Goal: Task Accomplishment & Management: Use online tool/utility

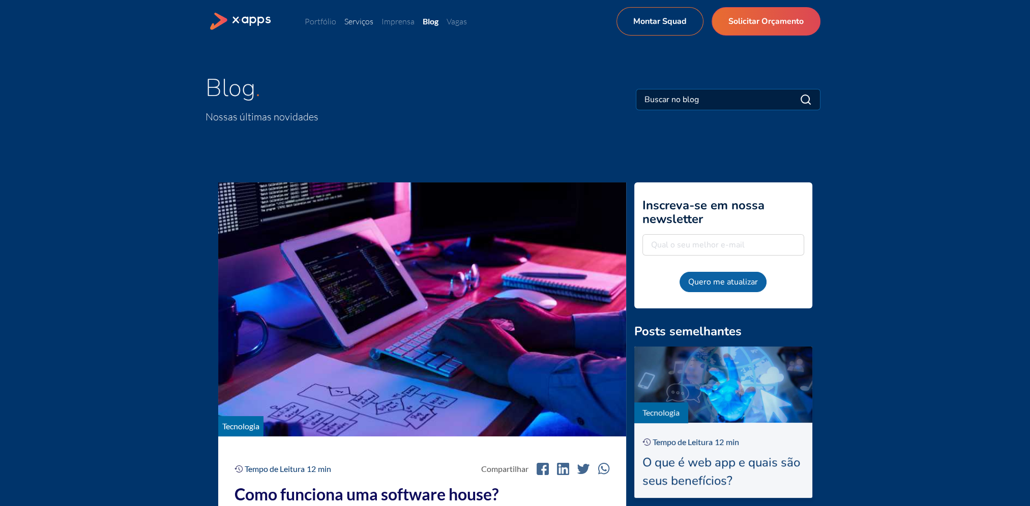
click at [365, 21] on link "Serviços" at bounding box center [358, 21] width 29 height 10
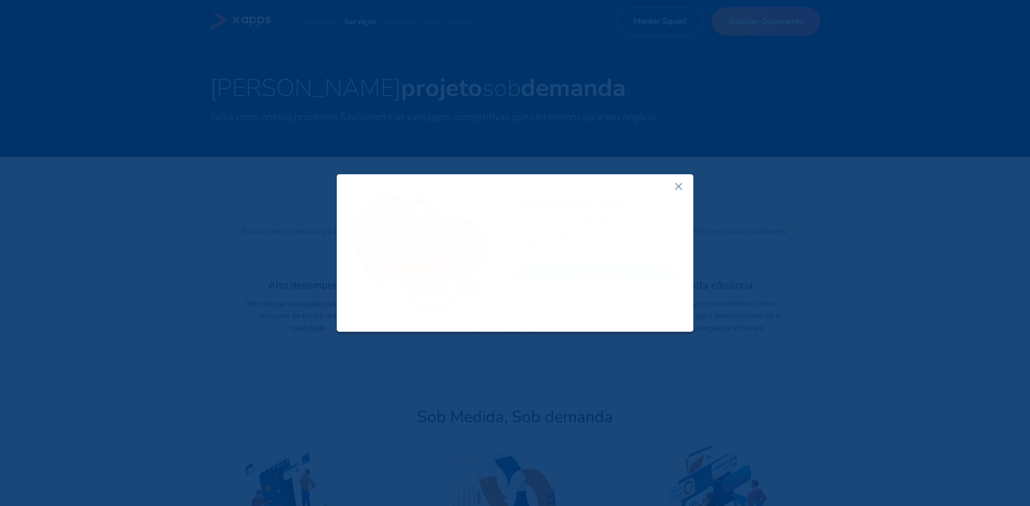
click at [677, 187] on line at bounding box center [678, 187] width 6 height 6
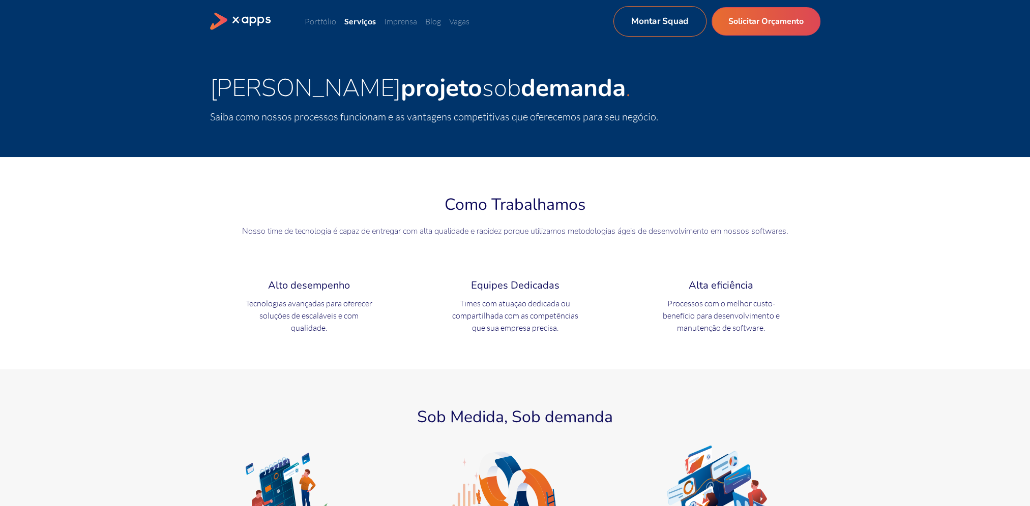
click at [696, 31] on link "Montar Squad" at bounding box center [659, 21] width 93 height 31
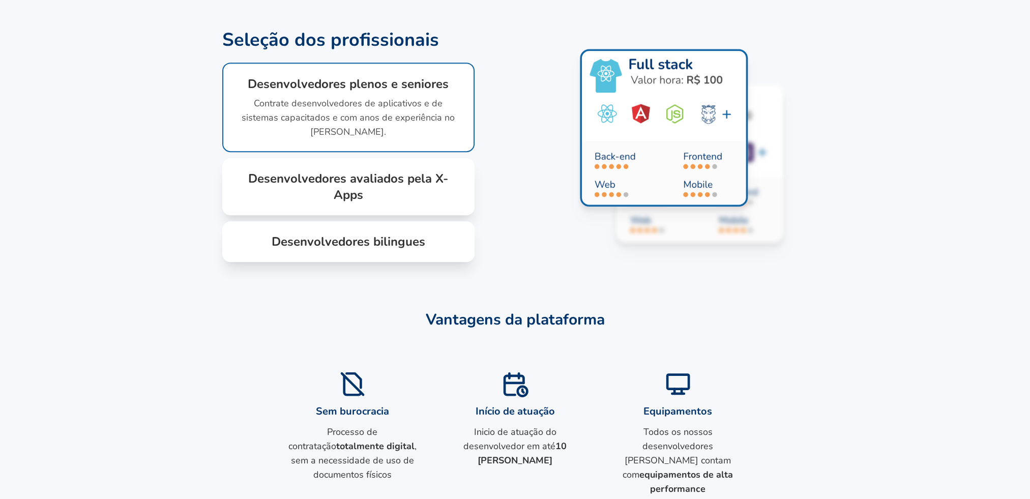
scroll to position [762, 0]
click at [381, 202] on h1 "Desenvolvedores avaliados pela X-Apps" at bounding box center [348, 186] width 220 height 33
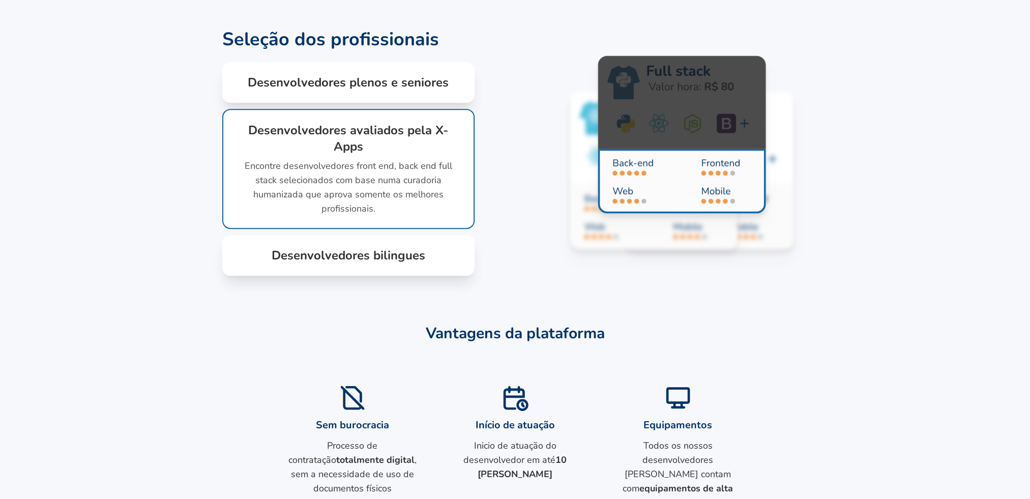
click at [317, 263] on h1 "Desenvolvedores bilingues" at bounding box center [348, 255] width 220 height 16
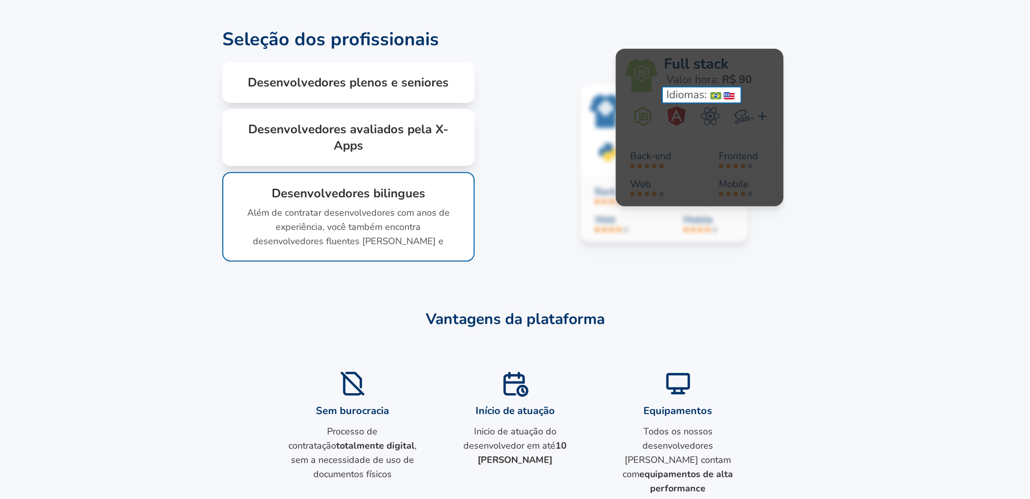
click at [380, 90] on h1 "Desenvolvedores plenos e seniores" at bounding box center [348, 82] width 220 height 16
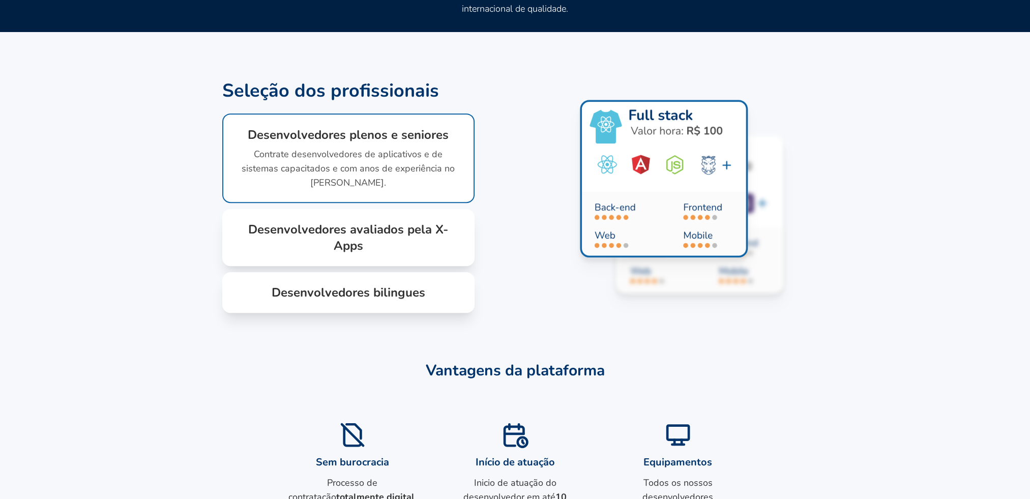
scroll to position [711, 0]
click at [137, 194] on section "Seleção dos profissionais Seleção dos profissionais Desenvolvedores plenos e se…" at bounding box center [515, 196] width 1030 height 232
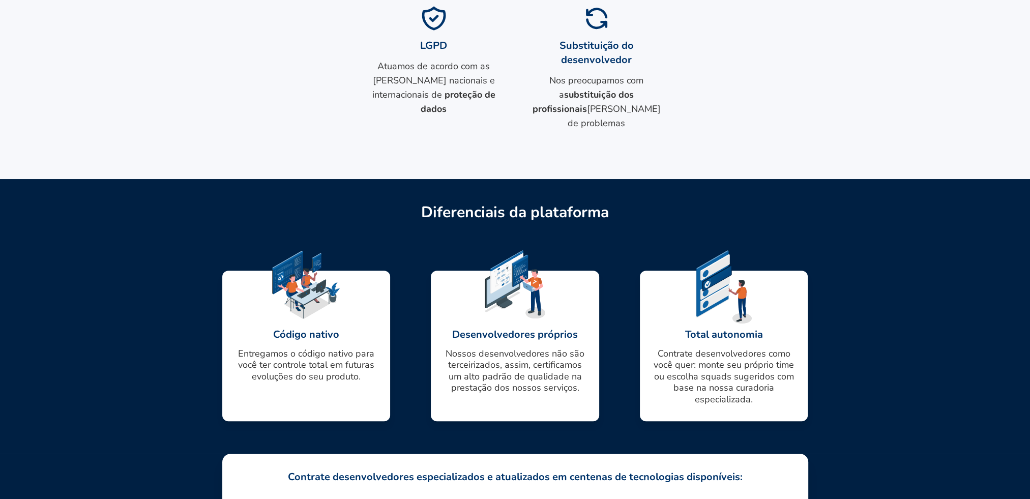
scroll to position [1404, 0]
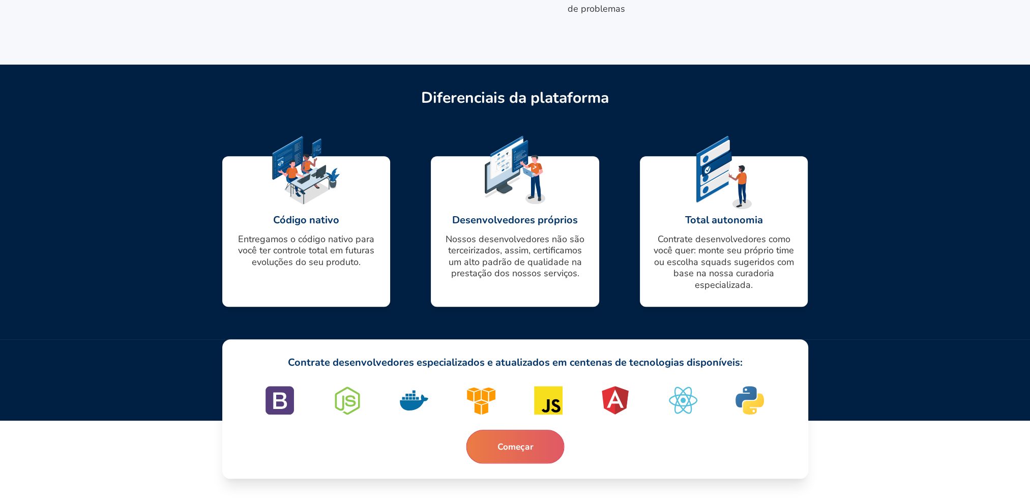
click at [527, 446] on button "Começar" at bounding box center [515, 447] width 98 height 34
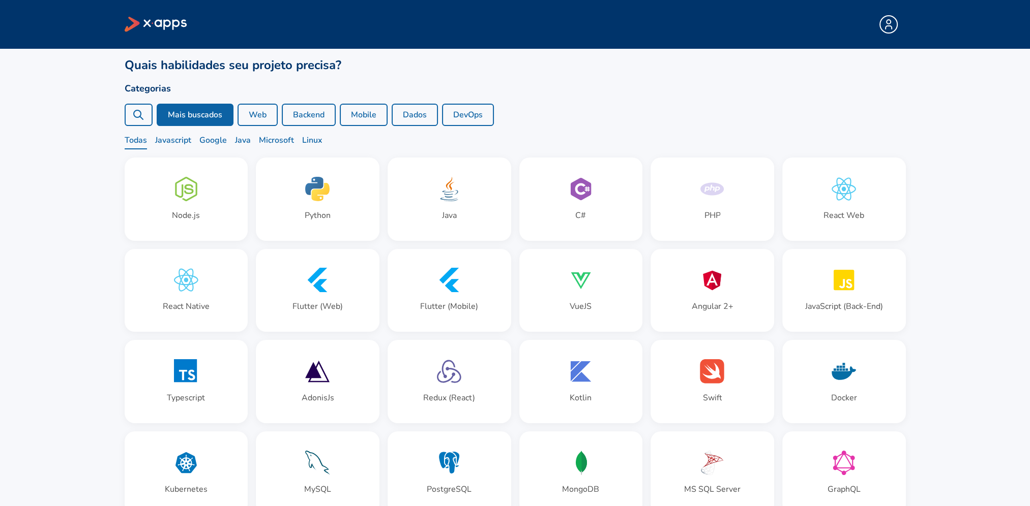
click at [257, 110] on button "Web" at bounding box center [257, 115] width 40 height 22
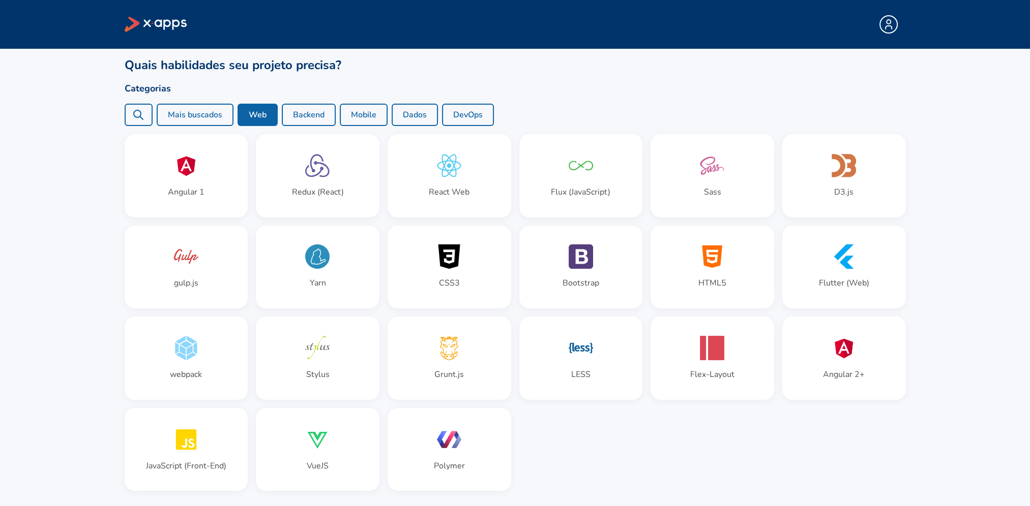
click at [369, 116] on button "Mobile" at bounding box center [364, 115] width 48 height 22
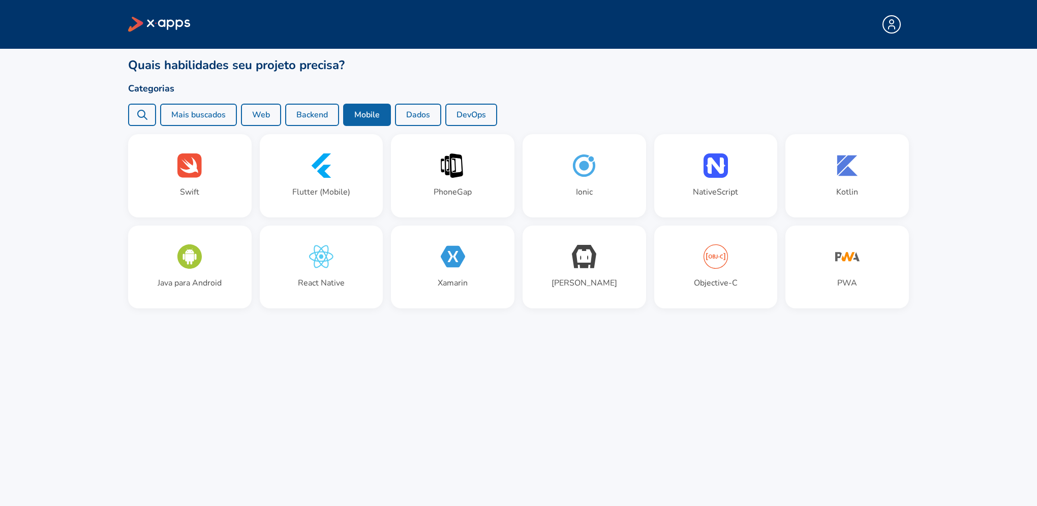
click at [273, 117] on button "Web" at bounding box center [261, 115] width 40 height 22
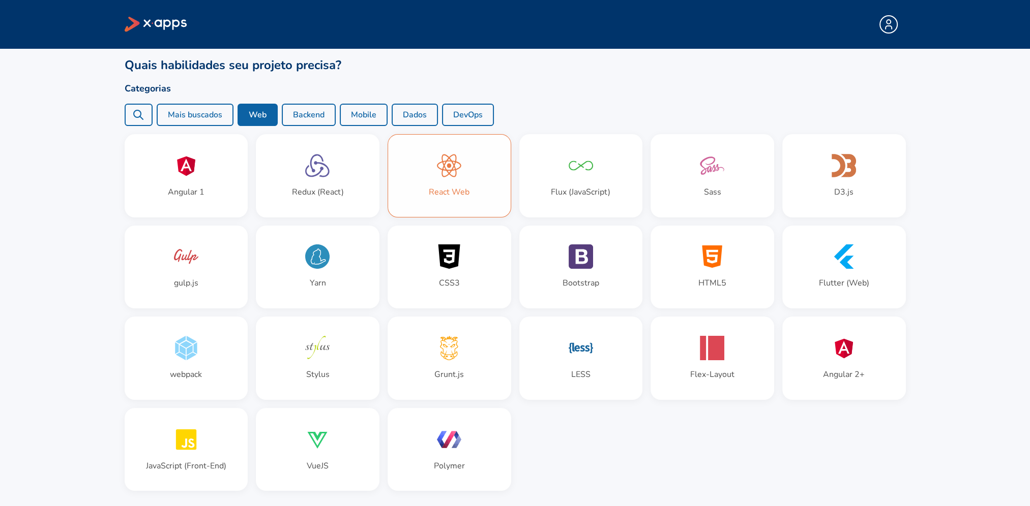
click at [466, 169] on div "React Web" at bounding box center [449, 176] width 123 height 82
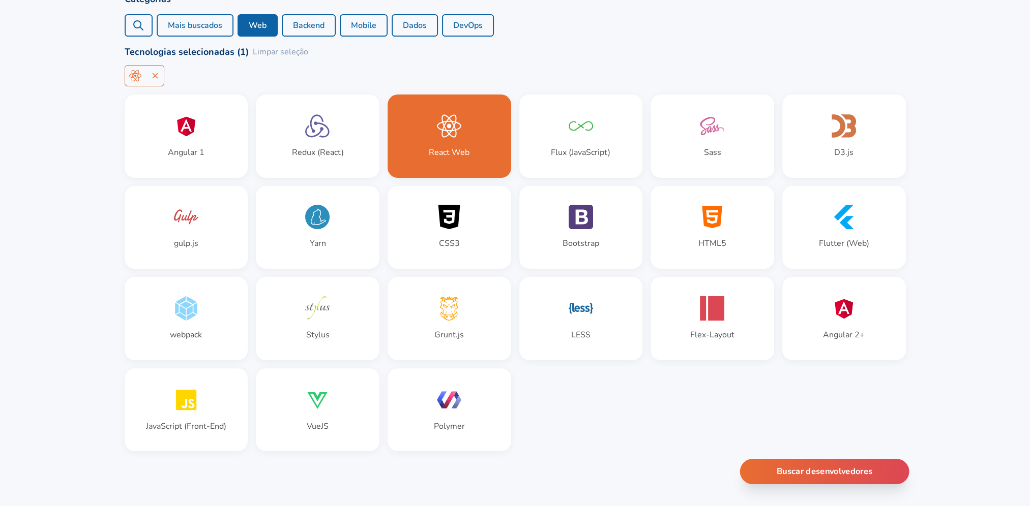
scroll to position [106, 0]
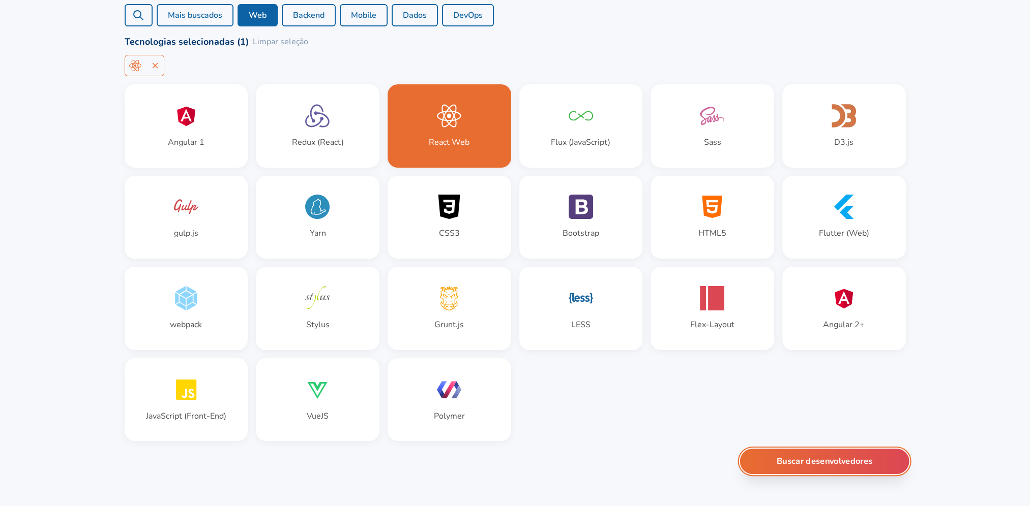
click at [797, 455] on button "Buscar desenvolvedores" at bounding box center [823, 461] width 169 height 25
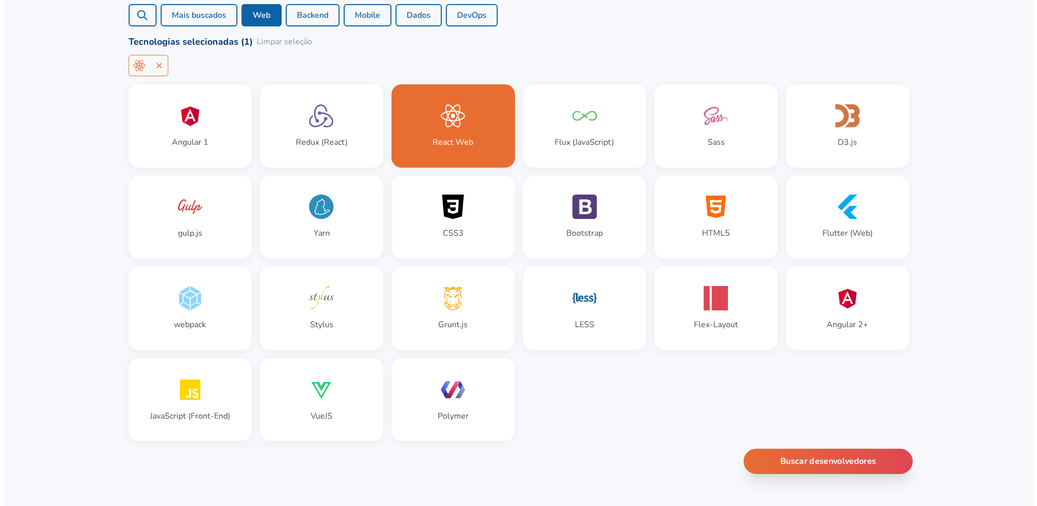
scroll to position [0, 0]
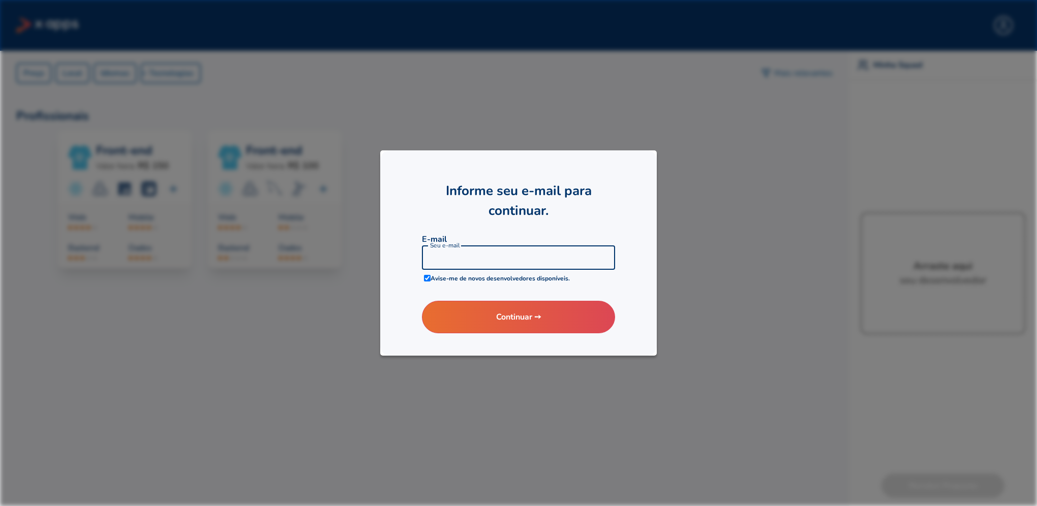
click at [494, 259] on input at bounding box center [519, 258] width 194 height 24
type input "thiago.nogi@healtheglobal.com.br"
click at [490, 317] on button "Continuar ➙" at bounding box center [518, 317] width 207 height 35
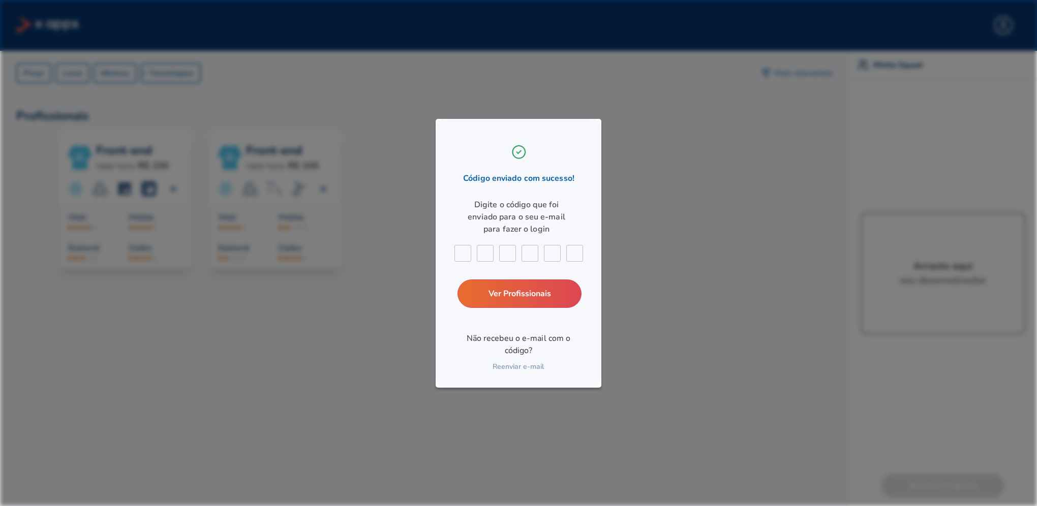
click at [464, 252] on input "text" at bounding box center [463, 254] width 17 height 17
paste input "8"
type input "8"
type input "7"
type input "1"
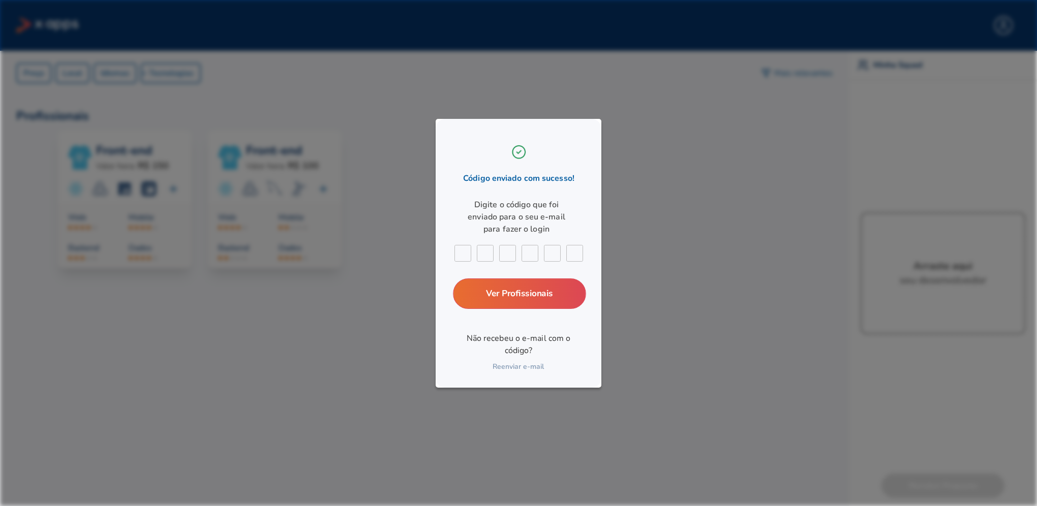
type input "7"
type input "4"
type input "1"
click at [511, 286] on link "Ver Profissionais" at bounding box center [519, 293] width 133 height 31
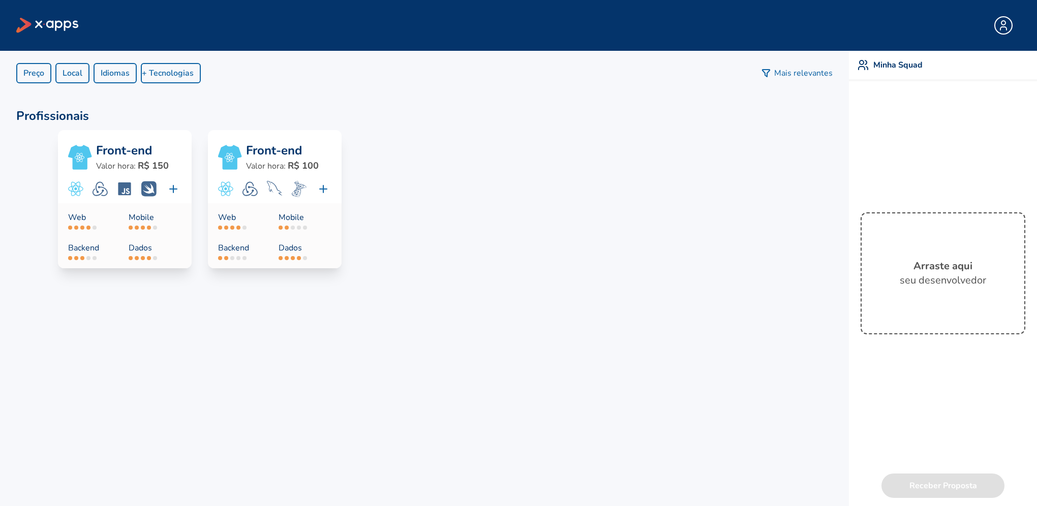
click at [151, 77] on button "+ Tecnologias" at bounding box center [171, 73] width 60 height 20
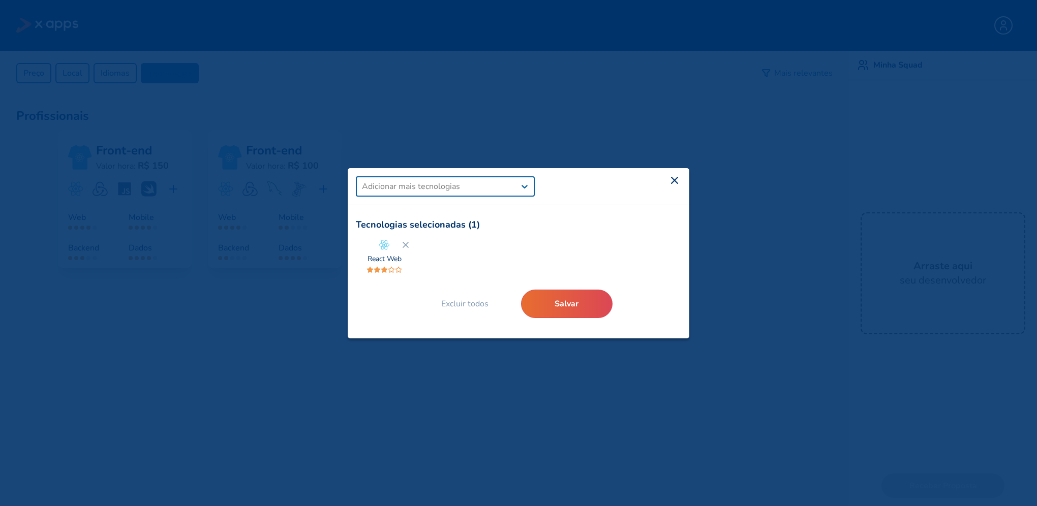
click at [403, 247] on icon at bounding box center [406, 245] width 10 height 10
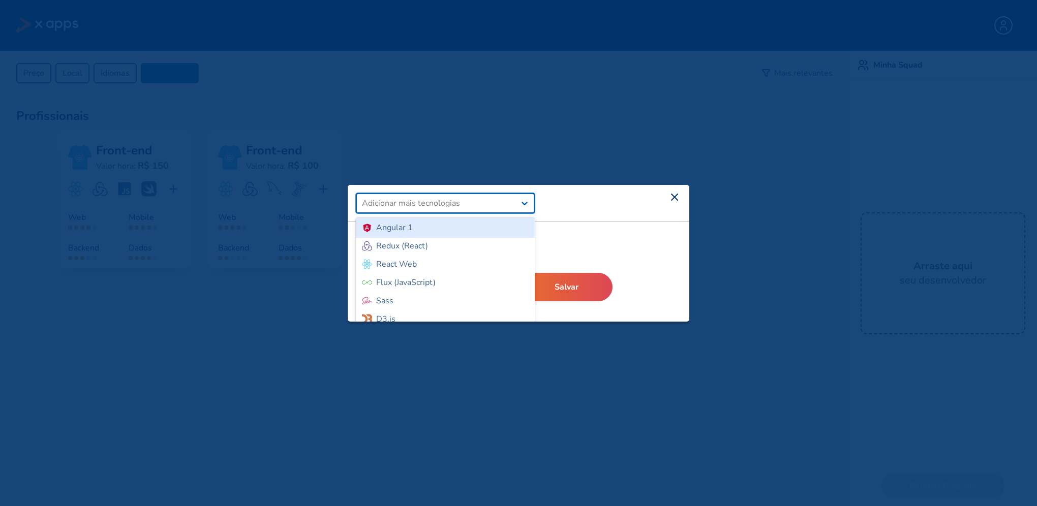
click at [429, 199] on div "Adicionar mais tecnologias" at bounding box center [411, 203] width 98 height 12
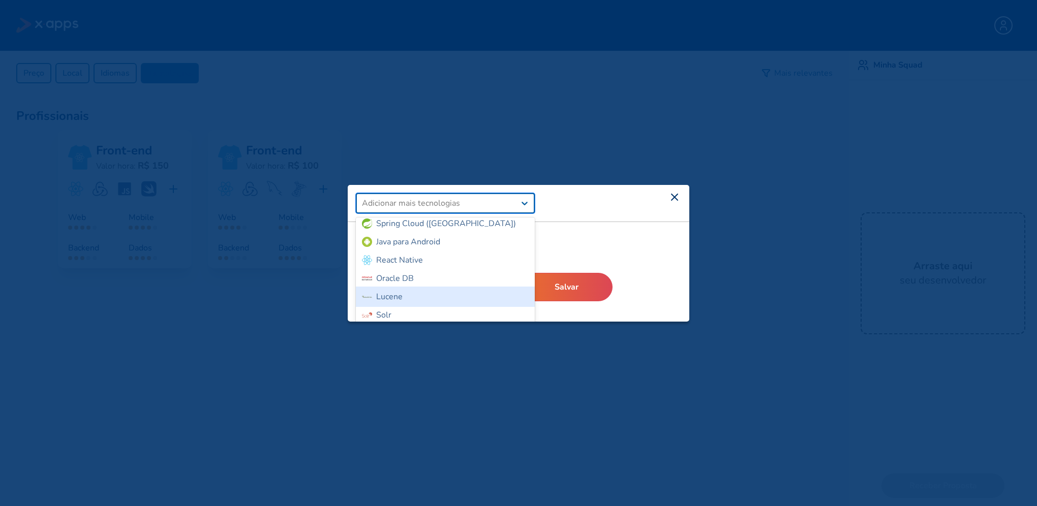
click at [402, 254] on div "Express Elasticsearch Spring Cloud (Java) Java para Android React Native Oracle…" at bounding box center [445, 294] width 179 height 153
click at [398, 262] on div "Express Elasticsearch Spring Cloud (Java) Java para Android React Native Oracle…" at bounding box center [445, 294] width 179 height 153
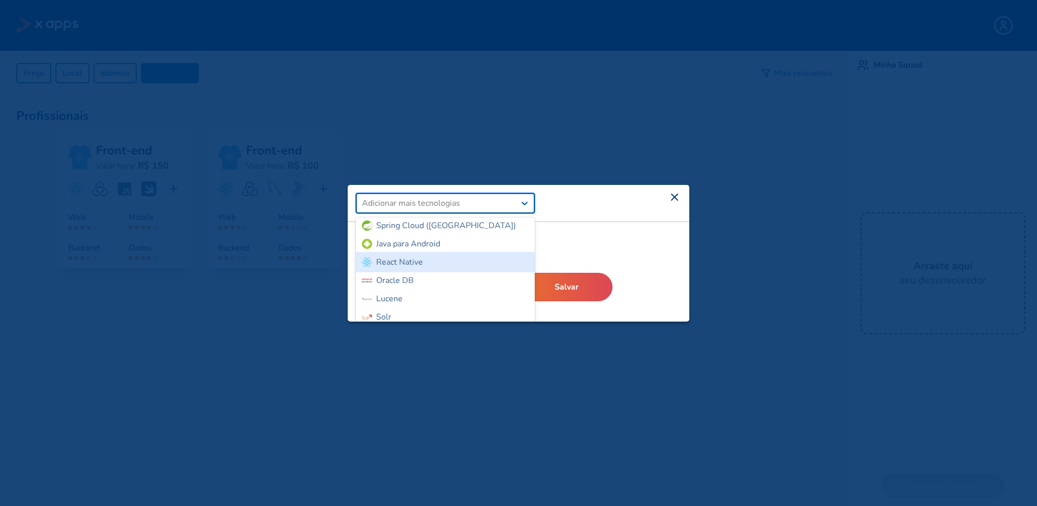
click at [420, 257] on div "React Native" at bounding box center [399, 262] width 47 height 12
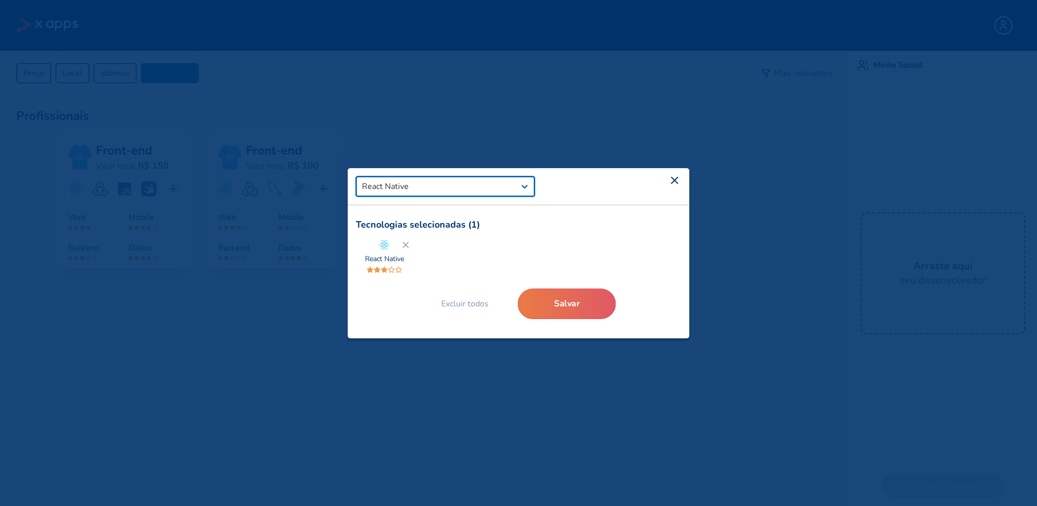
click at [576, 307] on button "Salvar" at bounding box center [567, 303] width 98 height 31
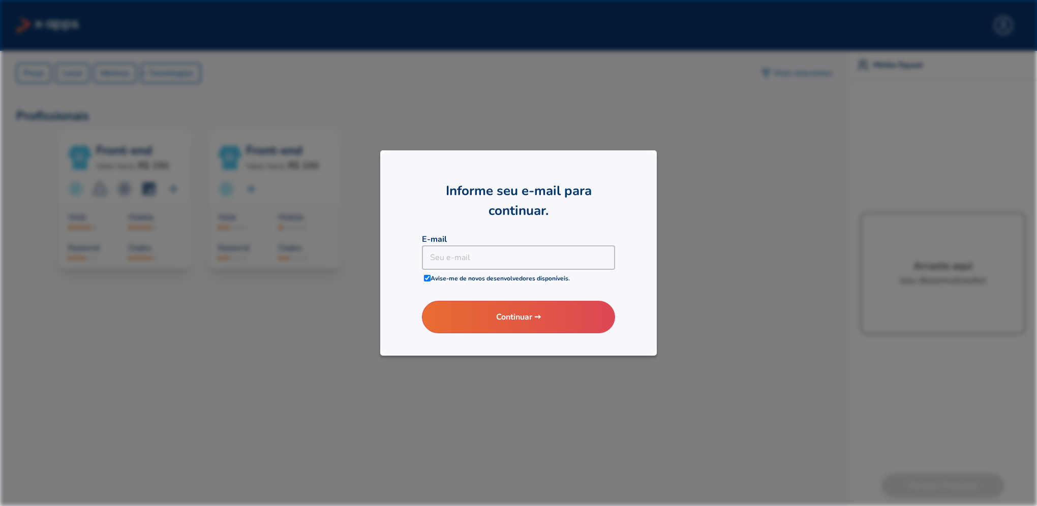
click at [705, 263] on div at bounding box center [518, 253] width 1037 height 506
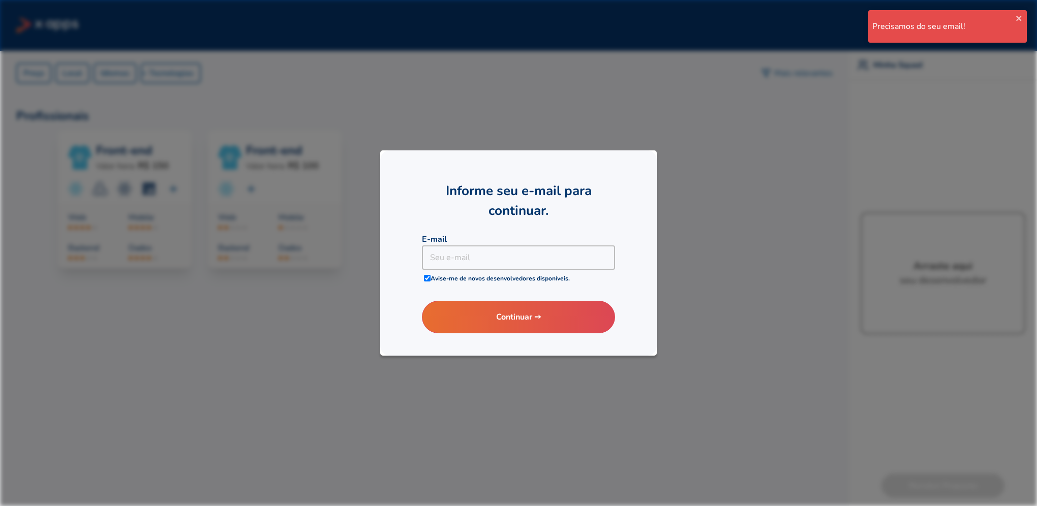
click at [737, 163] on div at bounding box center [518, 253] width 1037 height 506
click at [527, 261] on input at bounding box center [519, 258] width 194 height 24
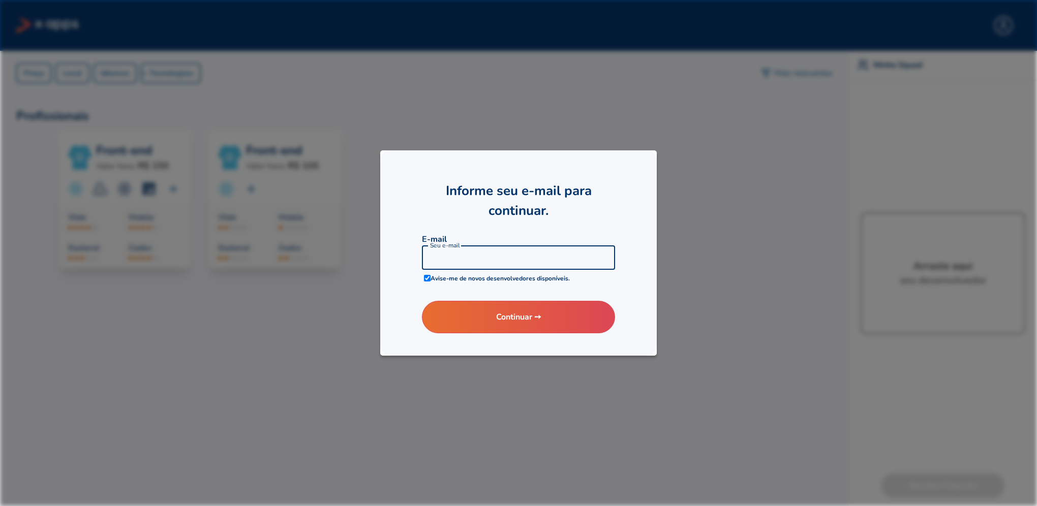
type input "thiago.nogi@healtheglobal.com.br"
click at [492, 316] on button "Continuar ➙" at bounding box center [518, 317] width 207 height 35
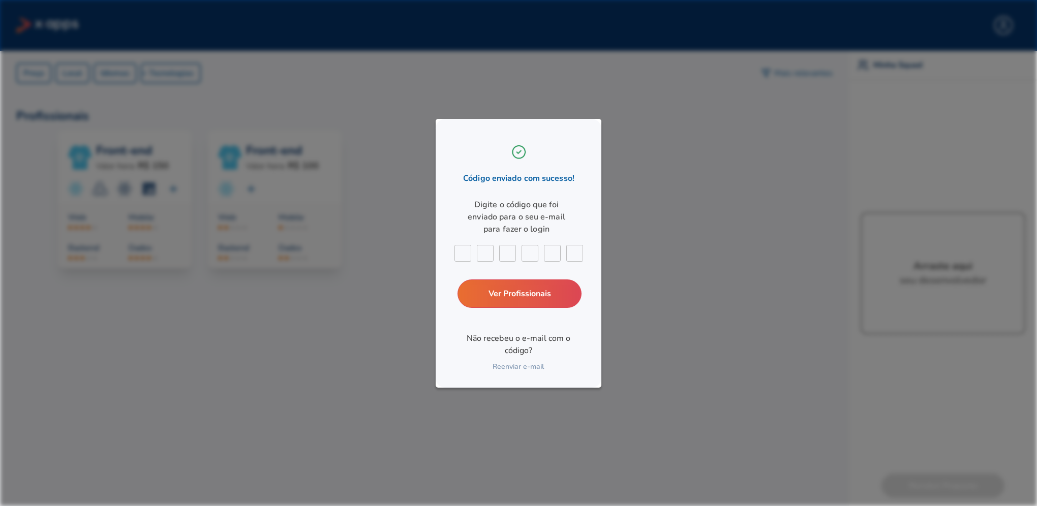
click at [461, 252] on input "text" at bounding box center [463, 254] width 17 height 17
paste input "1"
type input "1"
type input "8"
type input "9"
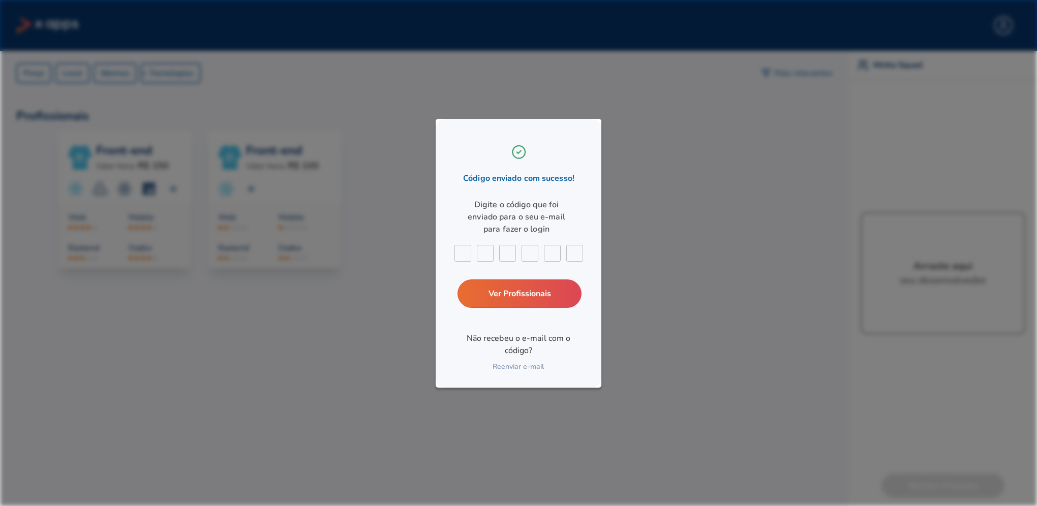
type input "6"
type input "4"
type input "2"
click at [498, 301] on link "Ver Profissionais" at bounding box center [519, 293] width 133 height 31
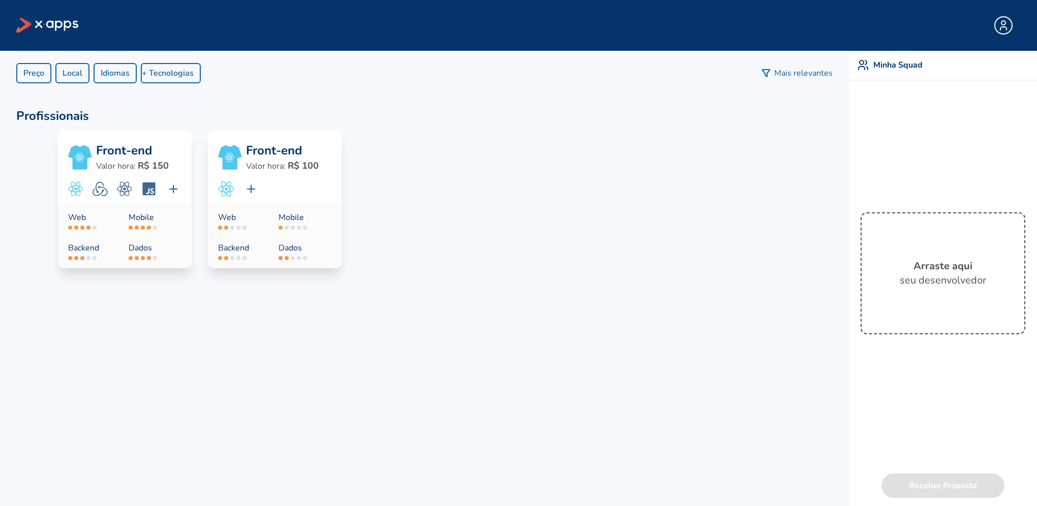
click at [48, 26] on icon at bounding box center [58, 25] width 25 height 10
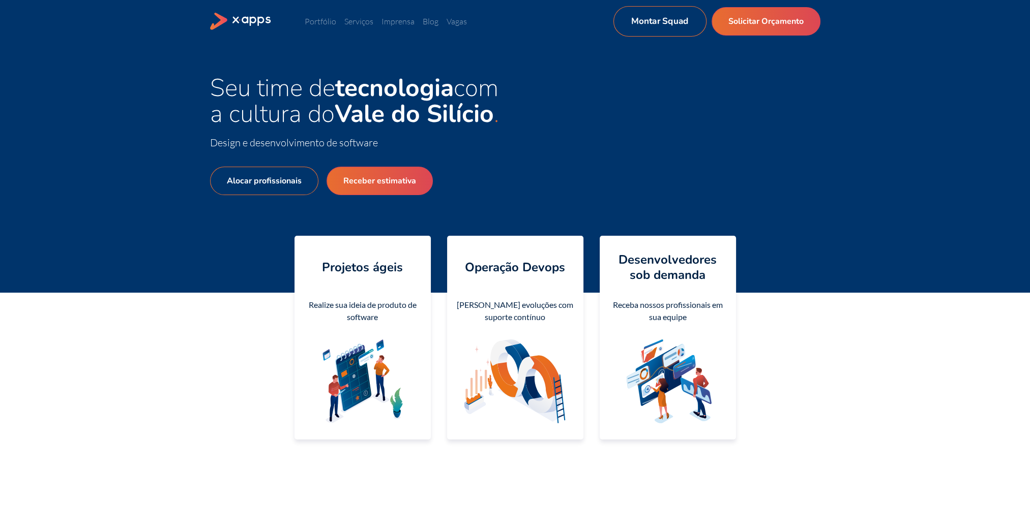
click at [670, 32] on link "Montar Squad" at bounding box center [659, 21] width 93 height 31
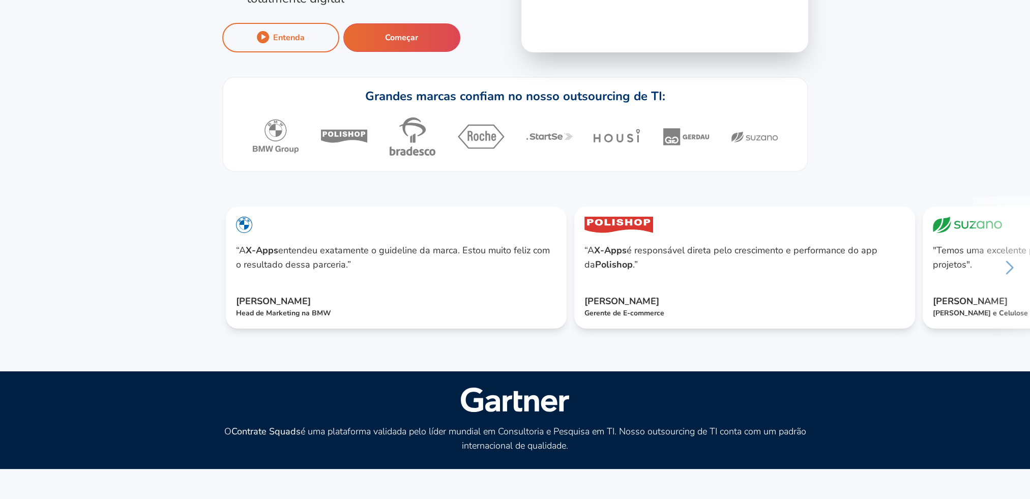
scroll to position [254, 0]
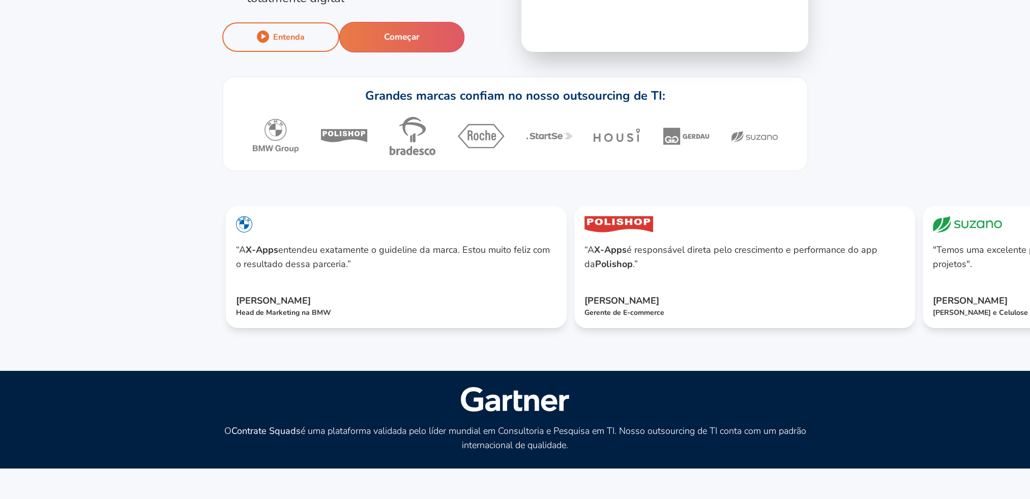
click at [432, 32] on button "Começar" at bounding box center [402, 37] width 126 height 31
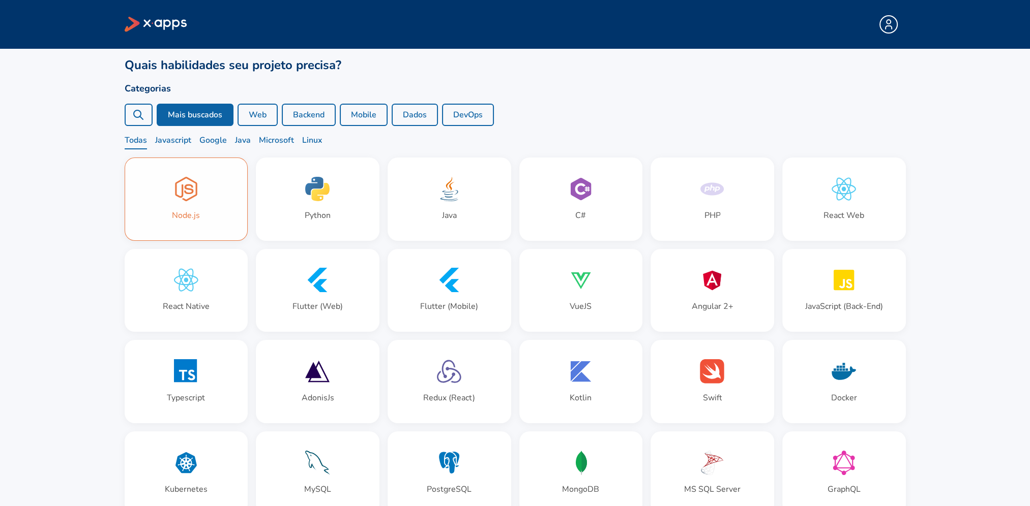
click at [171, 195] on div "Node.js" at bounding box center [186, 199] width 123 height 82
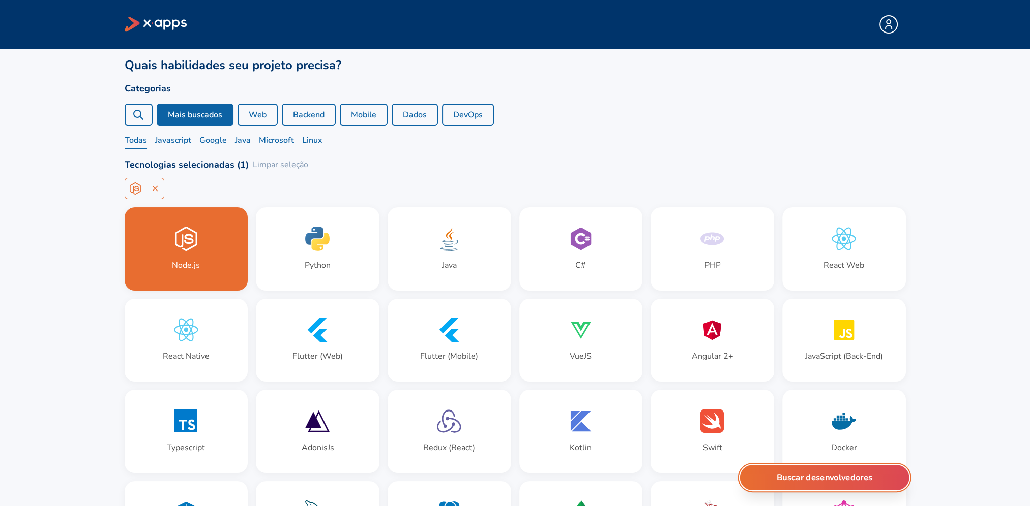
click at [766, 474] on button "Buscar desenvolvedores" at bounding box center [823, 477] width 169 height 25
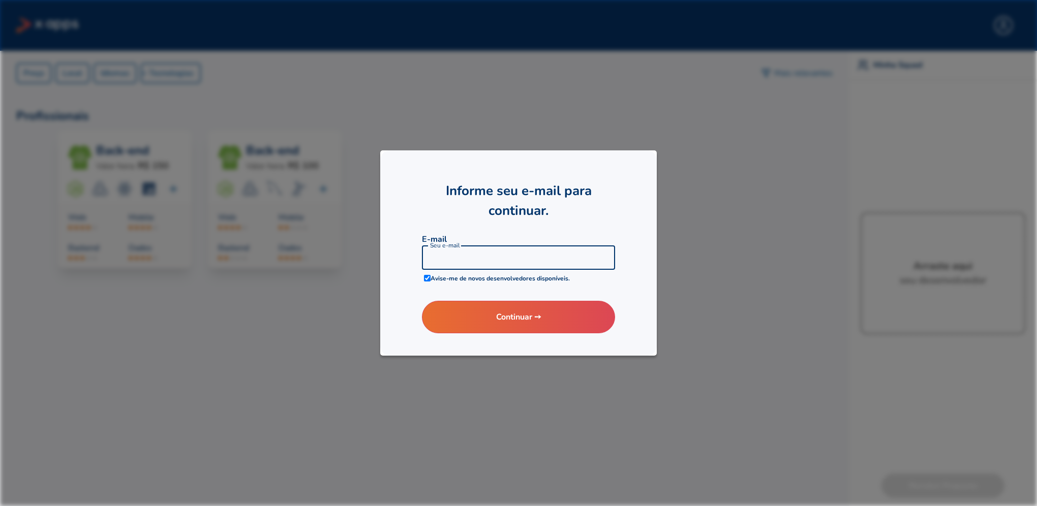
click at [477, 250] on input at bounding box center [519, 258] width 194 height 24
type input "thiago.nogi@healtheglobal.com.br"
click at [495, 318] on button "Continuar ➙" at bounding box center [518, 317] width 207 height 35
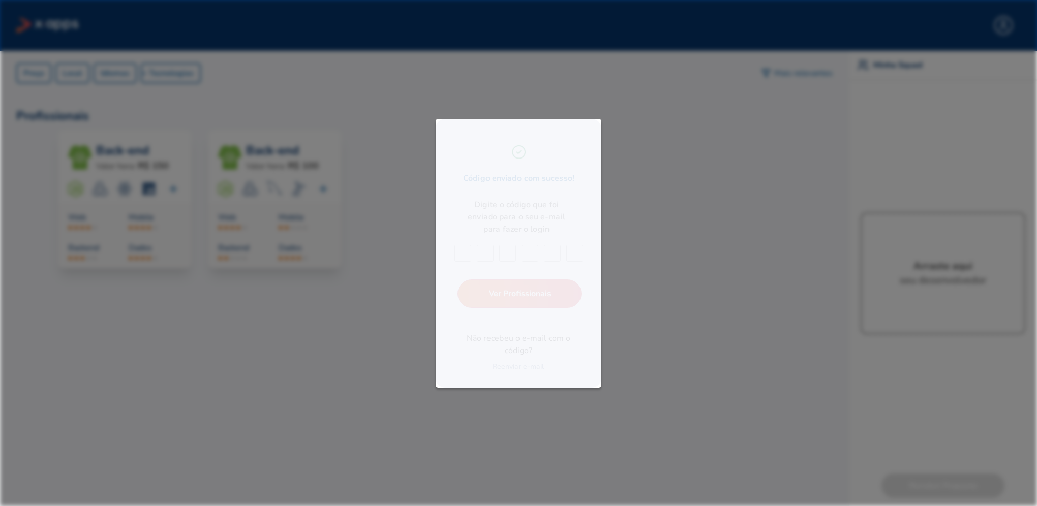
click at [461, 255] on input "text" at bounding box center [463, 254] width 17 height 17
click at [463, 205] on div "Digite o código que foi enviado para o seu e-mail para fazer o login" at bounding box center [517, 217] width 112 height 37
click at [461, 252] on input "text" at bounding box center [463, 254] width 17 height 17
paste input "5"
type input "5"
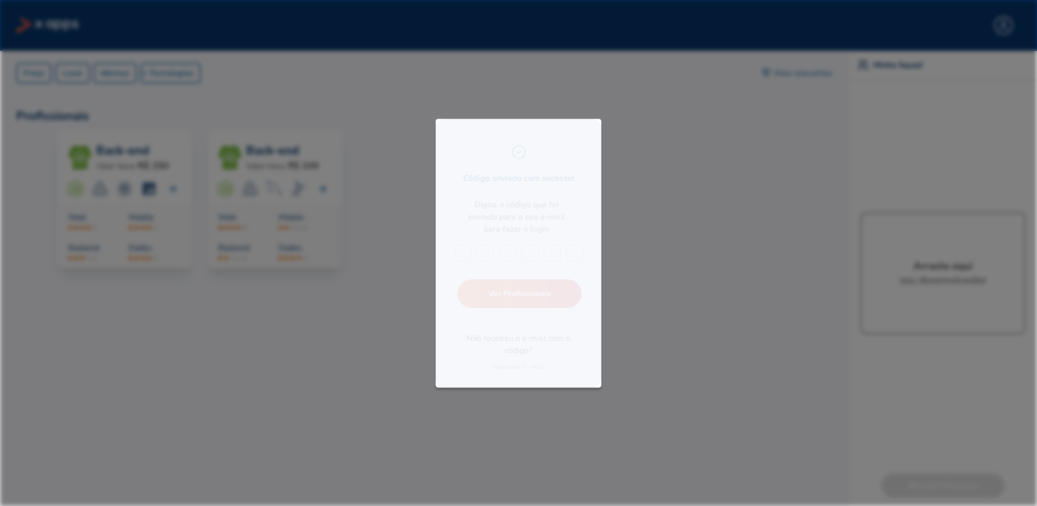
type input "4"
type input "8"
type input "0"
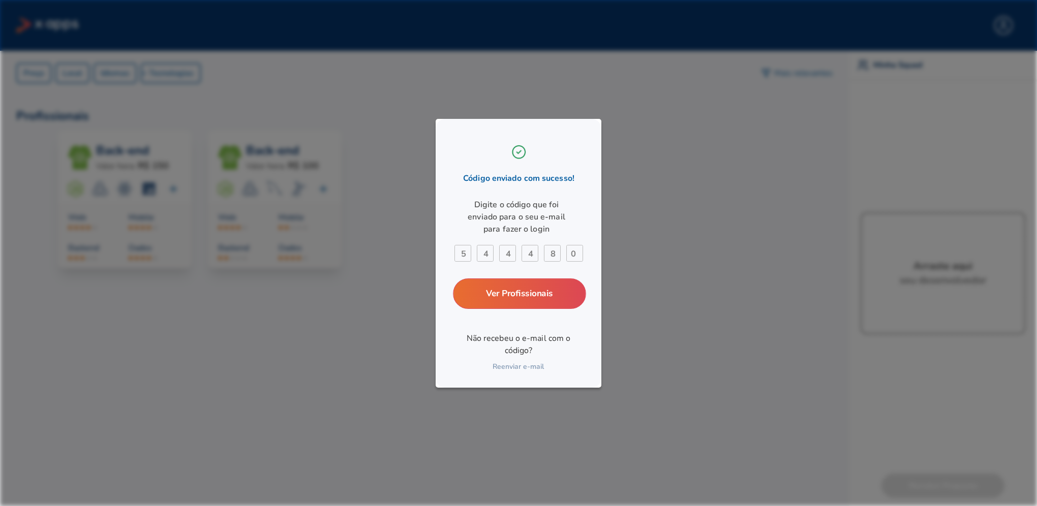
click at [488, 286] on link "Ver Profissionais" at bounding box center [519, 293] width 133 height 31
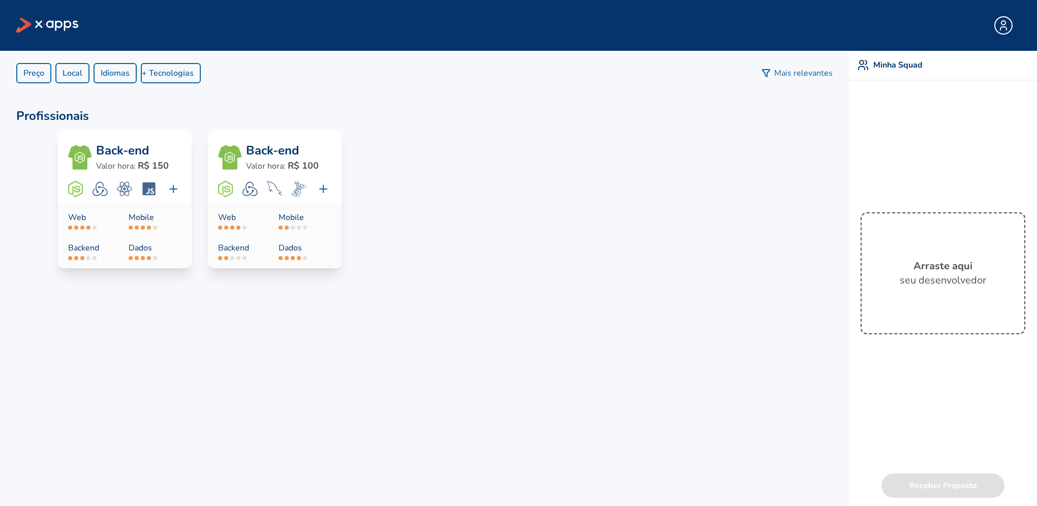
click at [140, 167] on strong "R$ 150" at bounding box center [153, 166] width 31 height 12
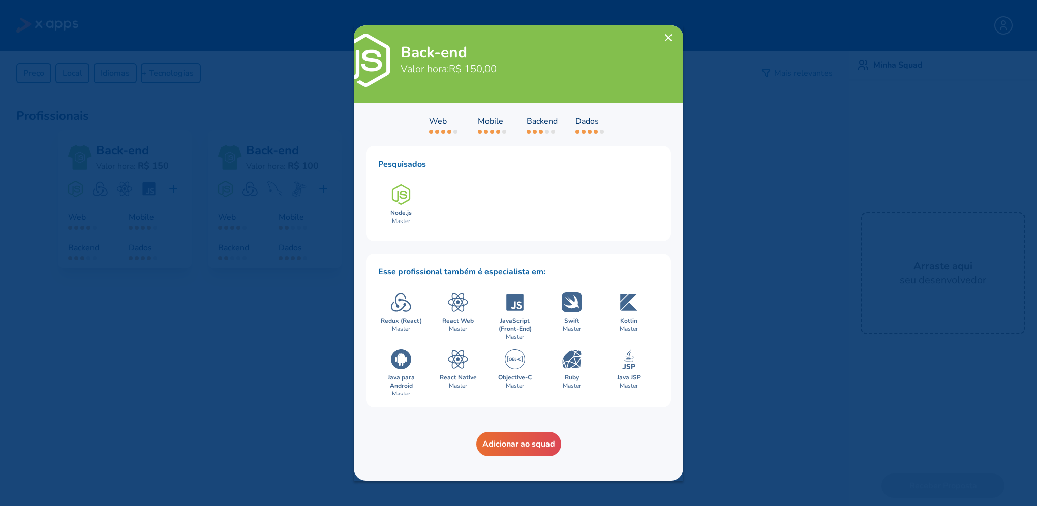
click at [667, 37] on icon at bounding box center [668, 38] width 12 height 12
